Goal: Task Accomplishment & Management: Manage account settings

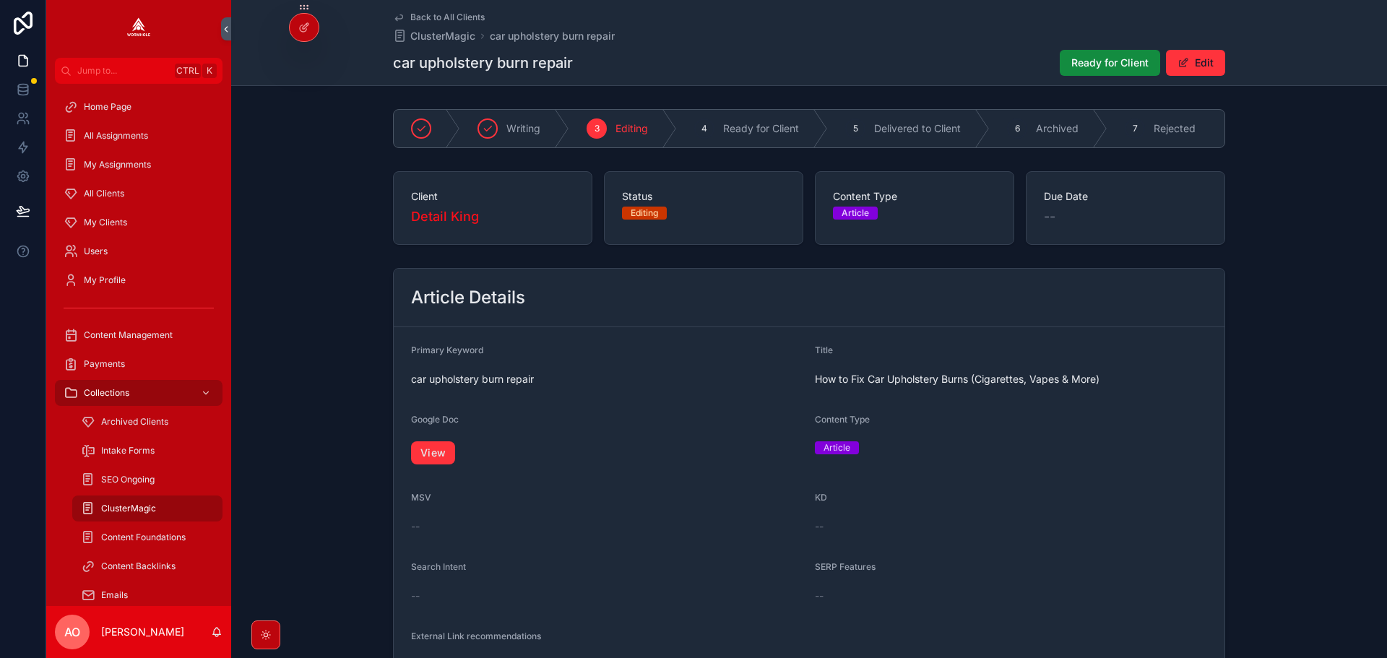
click at [429, 459] on link "View" at bounding box center [433, 452] width 44 height 23
click at [427, 456] on link "View" at bounding box center [433, 452] width 44 height 23
click at [1105, 68] on span "Ready for Client" at bounding box center [1110, 63] width 77 height 14
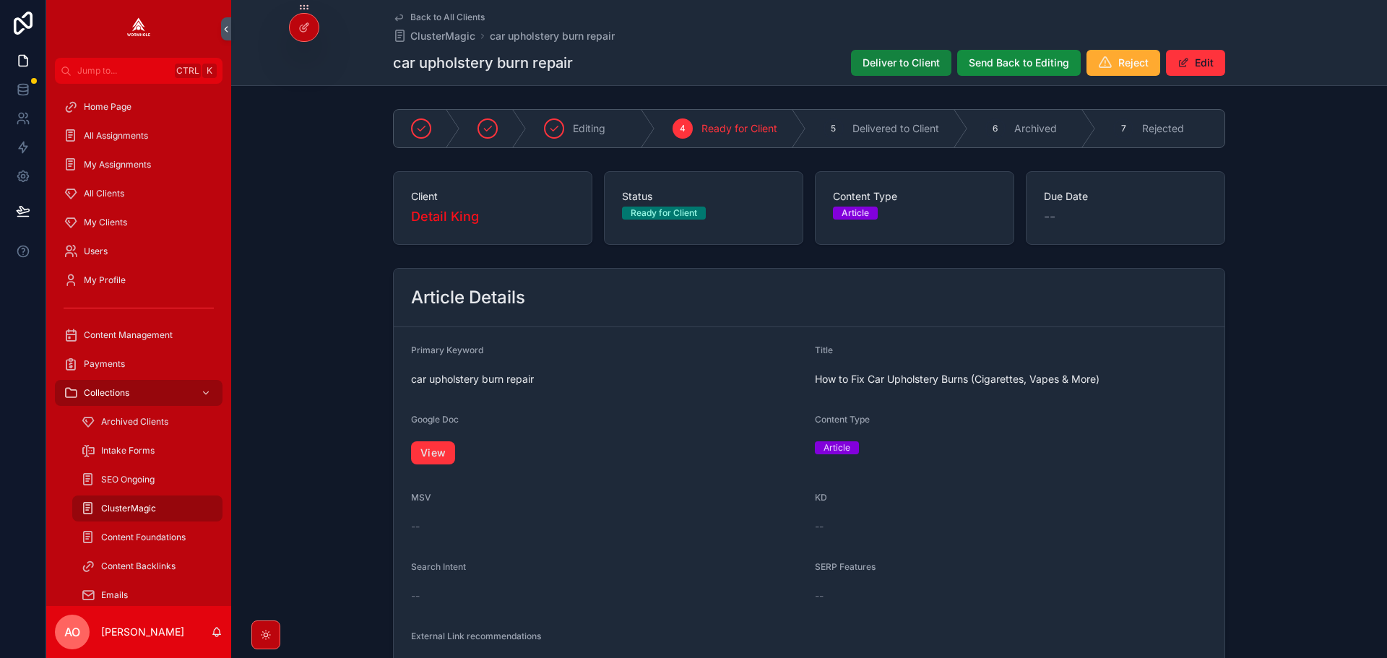
click at [904, 64] on span "Deliver to Client" at bounding box center [901, 63] width 77 height 14
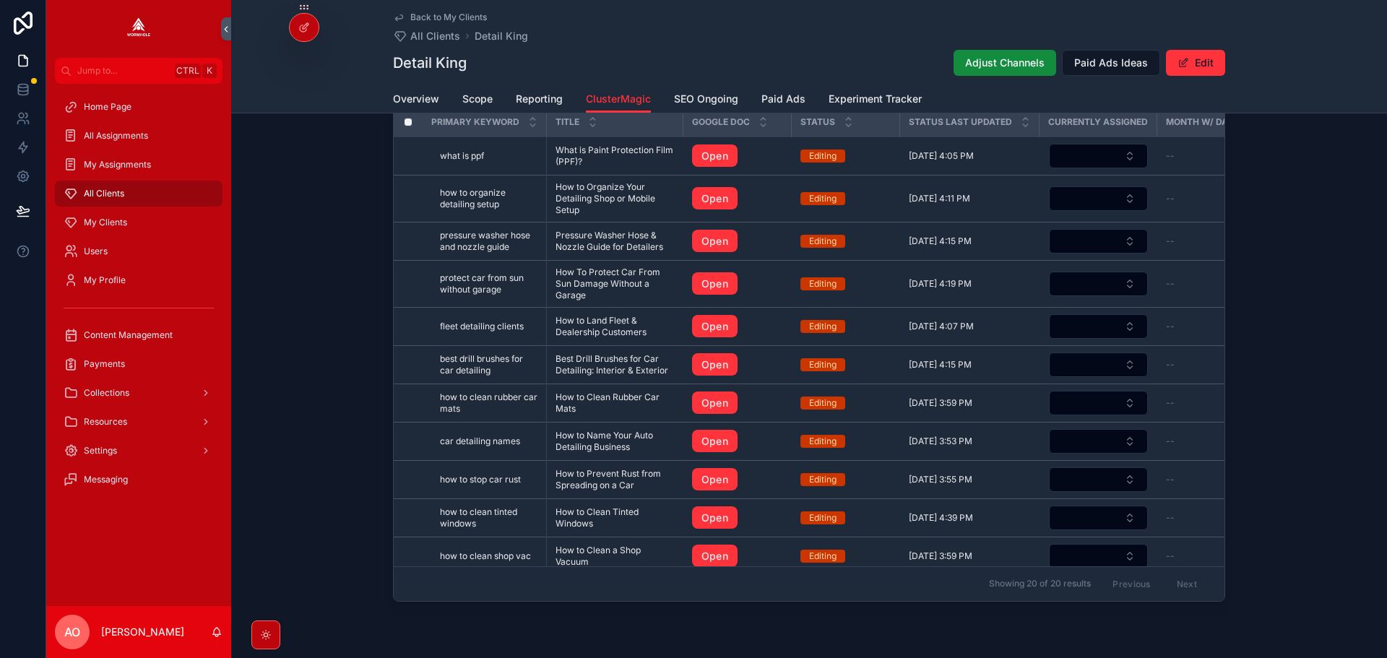
scroll to position [647, 0]
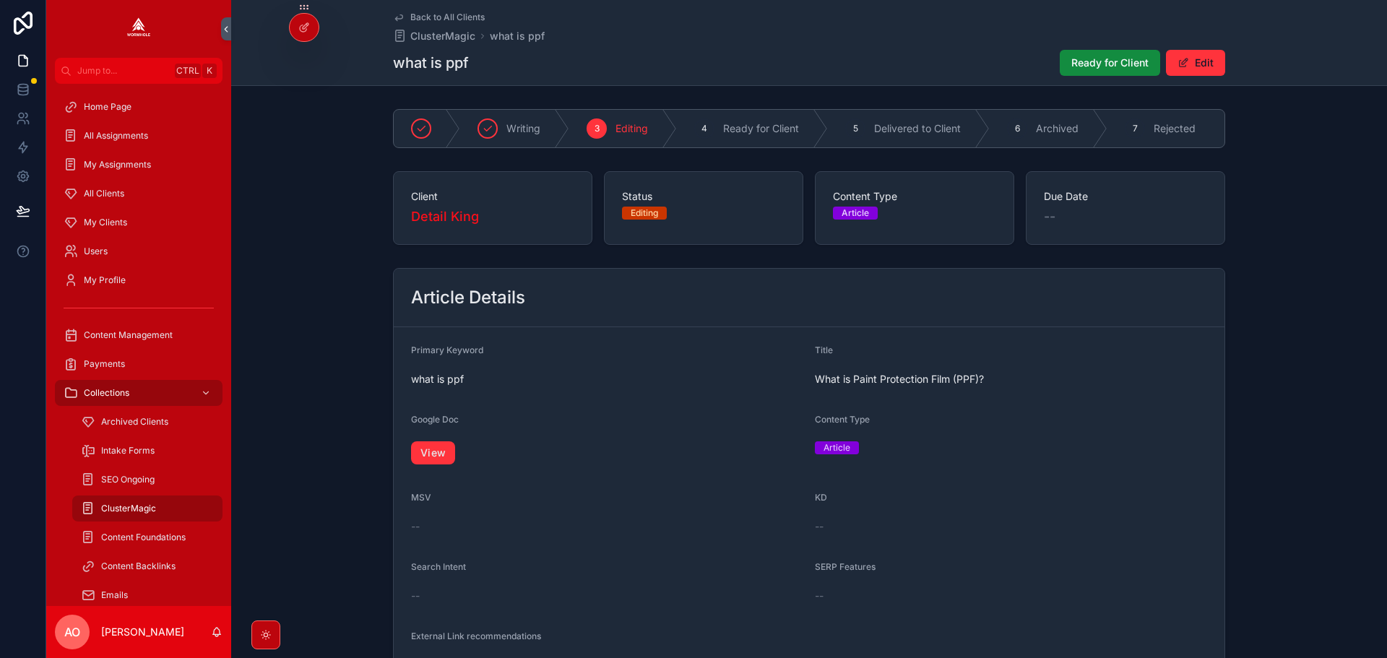
click at [435, 462] on link "View" at bounding box center [433, 452] width 44 height 23
